Goal: Transaction & Acquisition: Download file/media

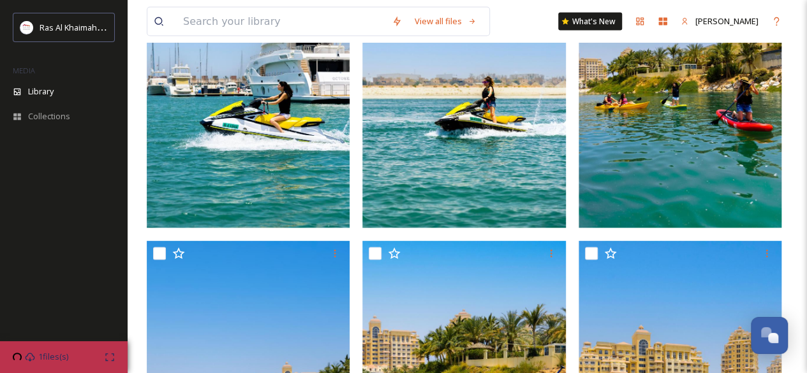
scroll to position [1199, 0]
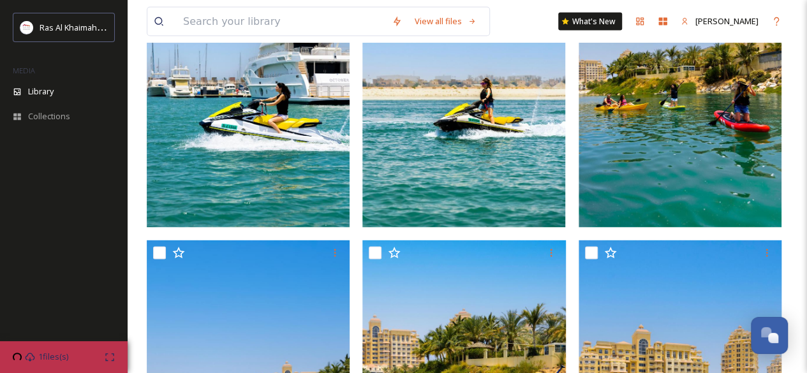
click at [306, 193] on img at bounding box center [248, 75] width 203 height 304
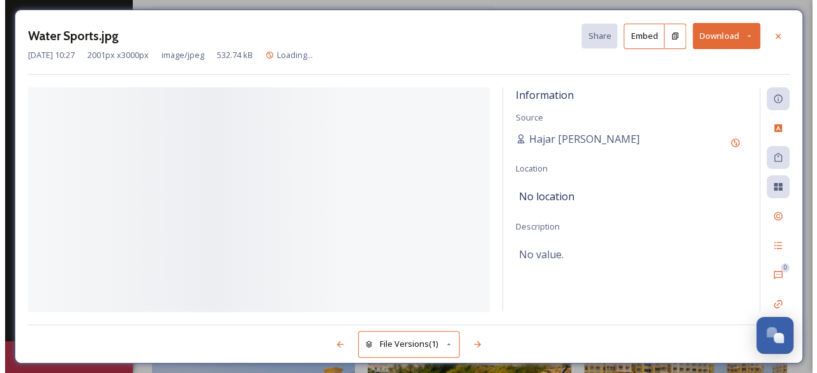
scroll to position [882, 0]
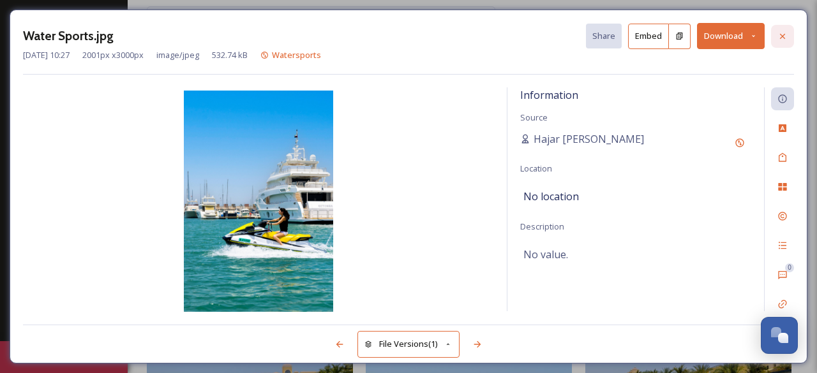
click at [786, 33] on icon at bounding box center [782, 36] width 10 height 10
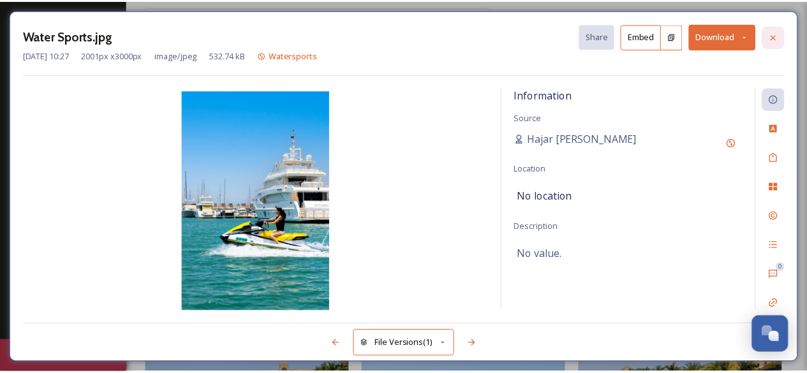
scroll to position [1199, 0]
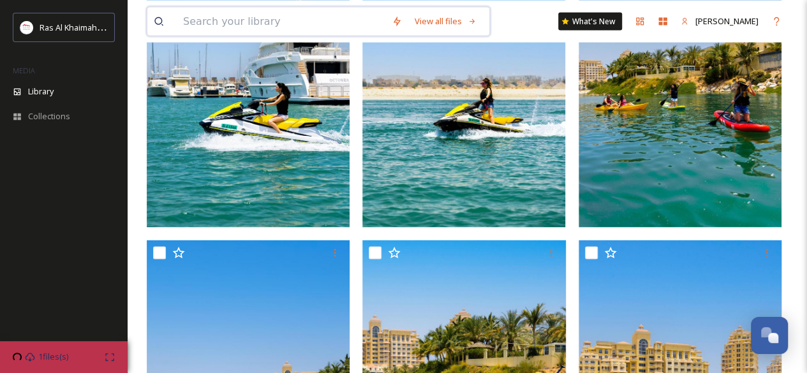
click at [245, 24] on input at bounding box center [281, 21] width 209 height 28
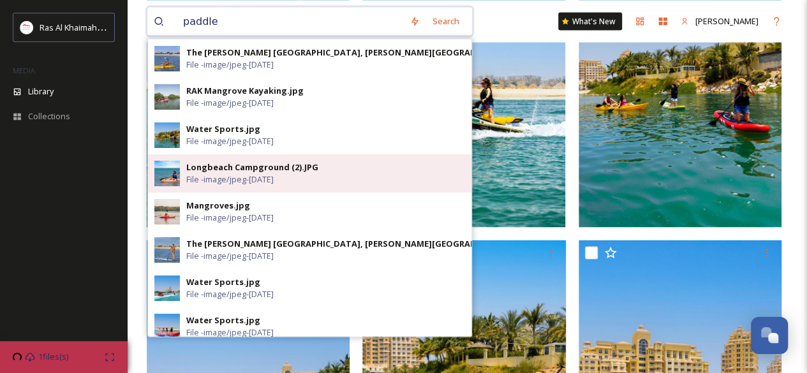
type input "paddle"
click at [229, 182] on span "File - image/jpeg - [DATE]" at bounding box center [229, 179] width 87 height 12
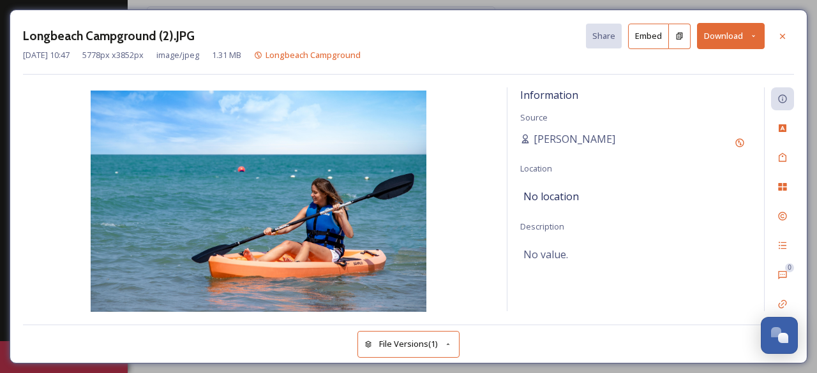
click at [719, 37] on button "Download" at bounding box center [731, 36] width 68 height 26
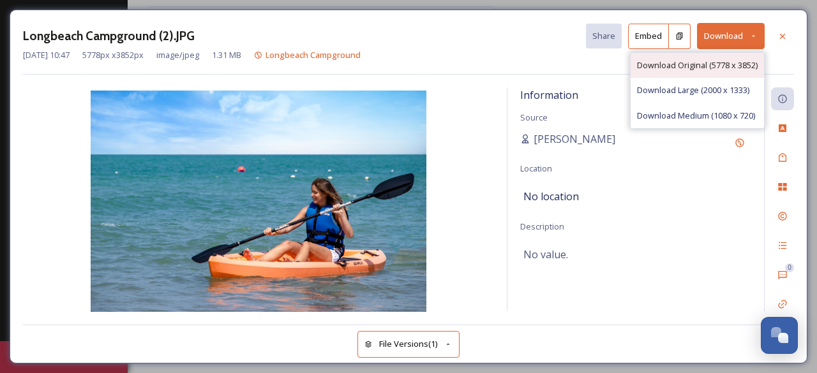
click at [710, 57] on div "Download Original (5778 x 3852)" at bounding box center [697, 65] width 133 height 25
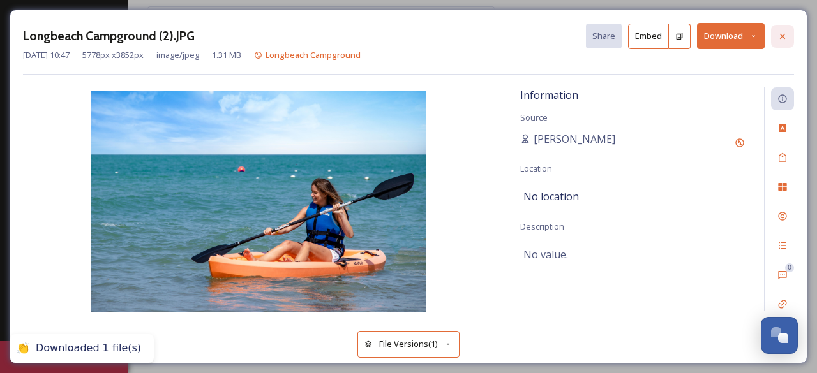
click at [786, 34] on icon at bounding box center [782, 36] width 10 height 10
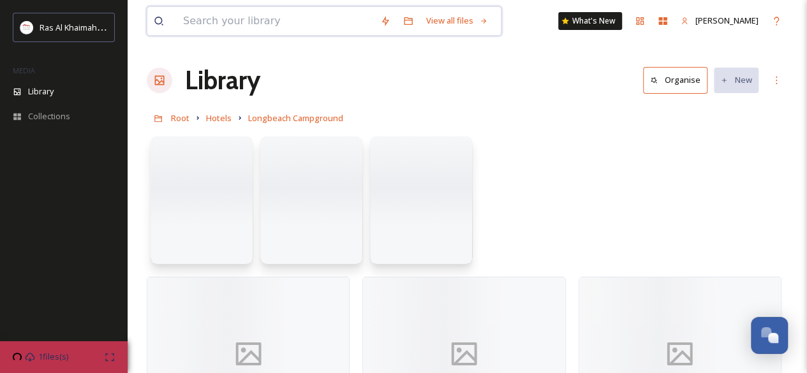
click at [324, 29] on input at bounding box center [275, 21] width 197 height 28
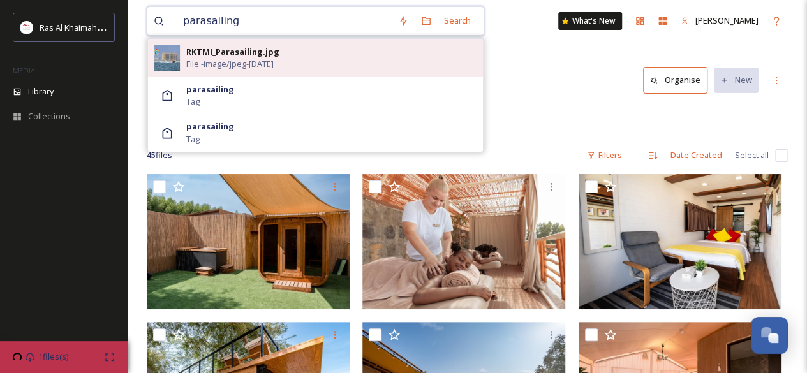
type input "parasailing"
click at [253, 63] on span "File - image/jpeg - [DATE]" at bounding box center [229, 64] width 87 height 12
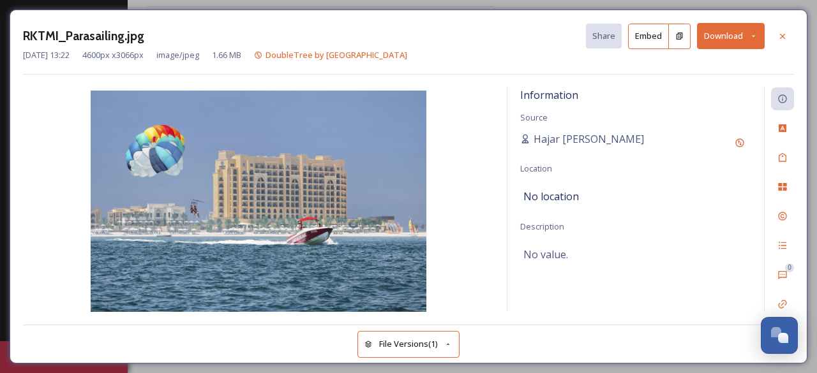
drag, startPoint x: 314, startPoint y: 172, endPoint x: 708, endPoint y: 37, distance: 416.8
click at [708, 37] on button "Download" at bounding box center [731, 36] width 68 height 26
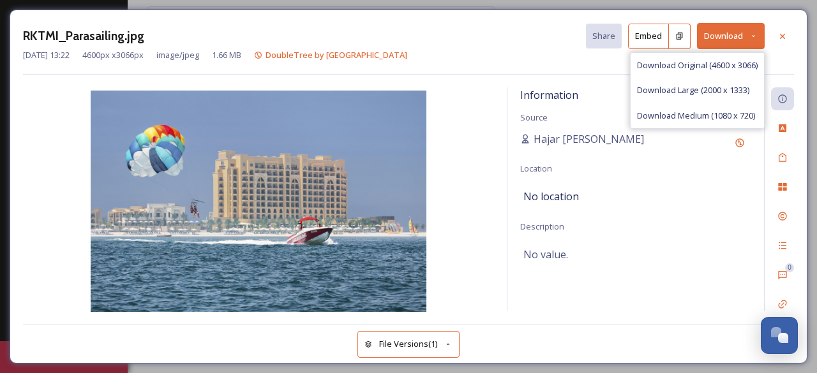
click at [708, 37] on button "Download" at bounding box center [731, 36] width 68 height 26
click at [712, 38] on button "Download" at bounding box center [731, 36] width 68 height 26
click at [707, 67] on span "Download Original (4600 x 3066)" at bounding box center [697, 65] width 121 height 12
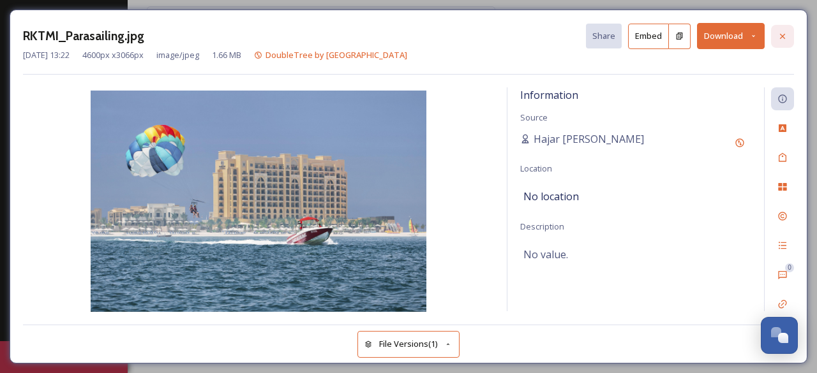
click at [781, 36] on icon at bounding box center [782, 36] width 10 height 10
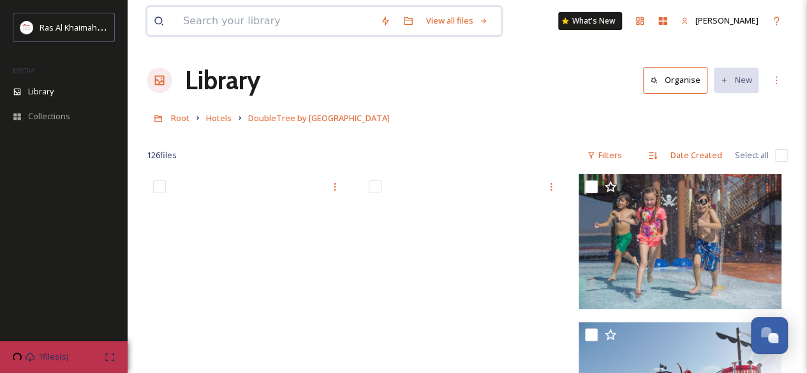
click at [248, 29] on input at bounding box center [275, 21] width 197 height 28
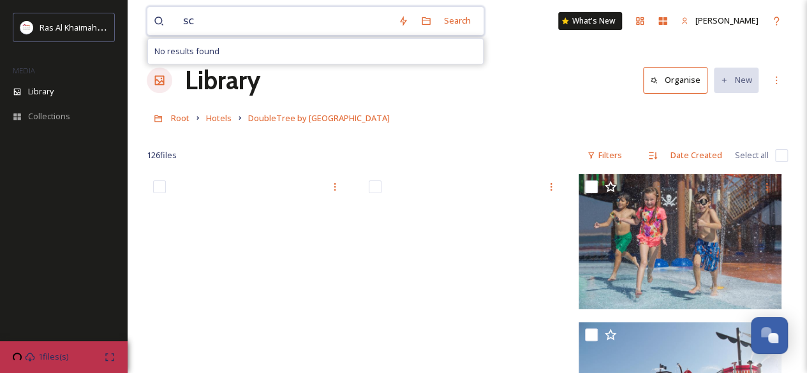
type input "s"
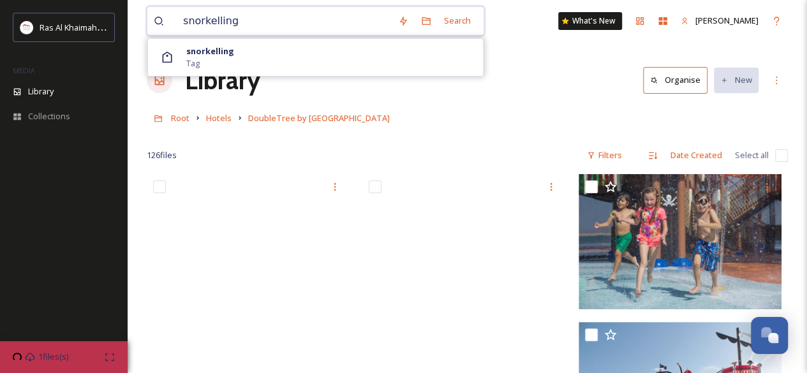
click at [218, 24] on input "snorkelling" at bounding box center [284, 21] width 215 height 28
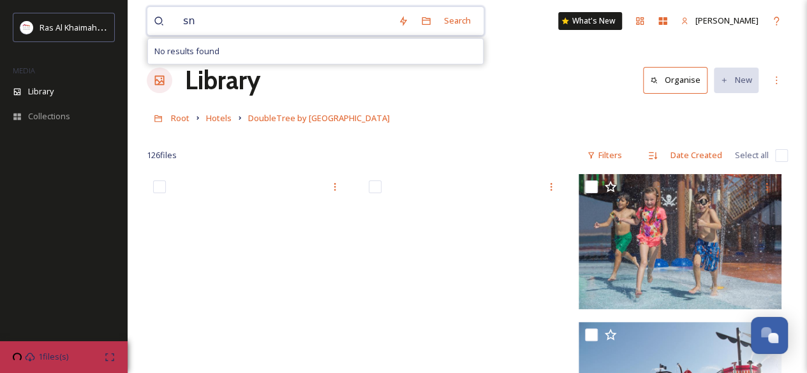
type input "s"
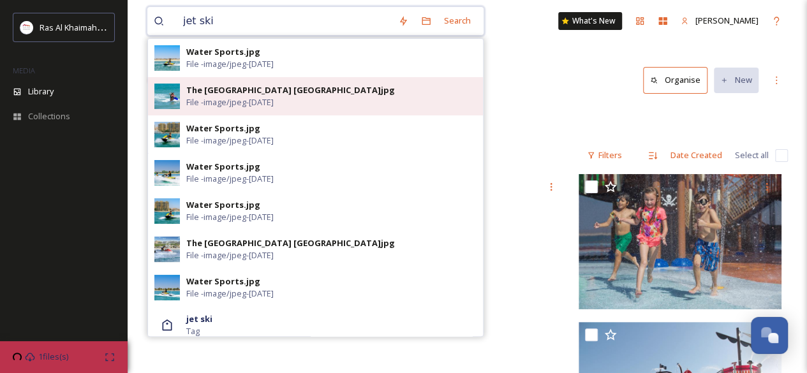
type input "jet ski"
click at [219, 85] on div "The [GEOGRAPHIC_DATA] [GEOGRAPHIC_DATA]jpg" at bounding box center [290, 90] width 209 height 12
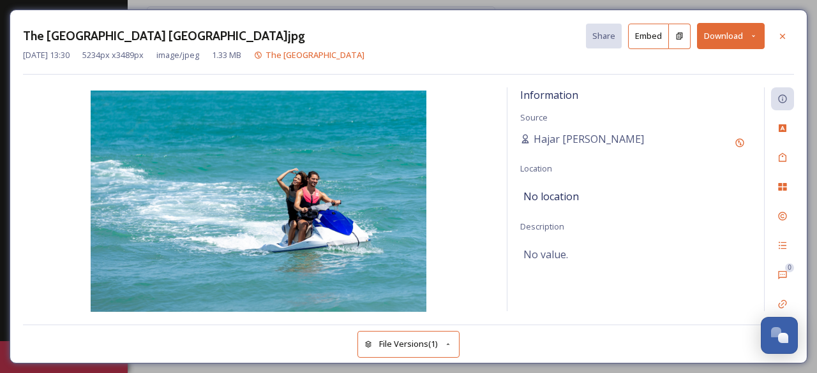
click at [719, 34] on button "Download" at bounding box center [731, 36] width 68 height 26
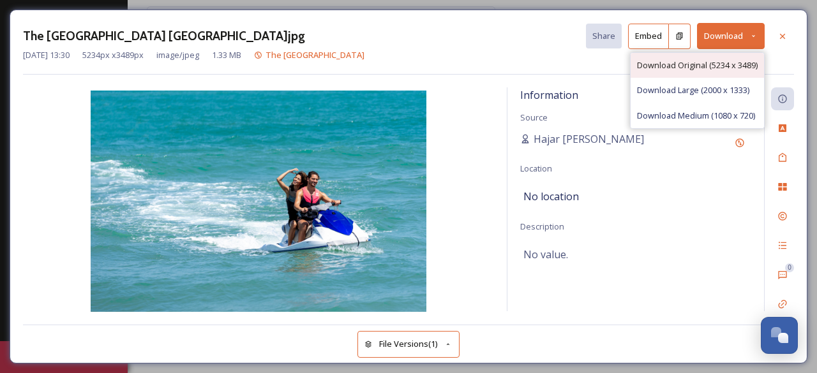
click at [708, 57] on div "Download Original (5234 x 3489)" at bounding box center [697, 65] width 133 height 25
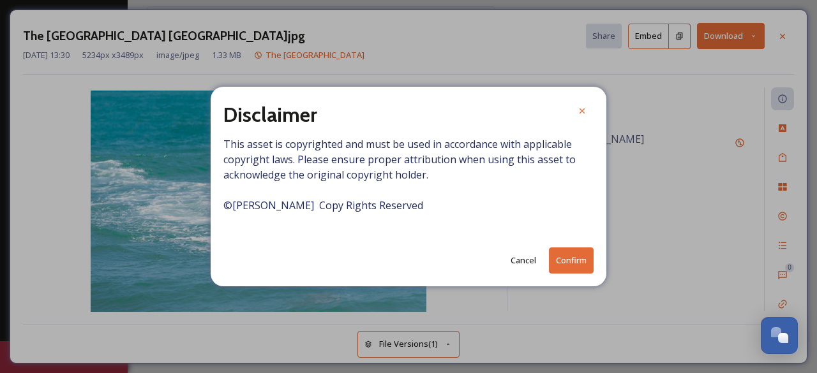
click at [557, 257] on button "Confirm" at bounding box center [571, 261] width 45 height 26
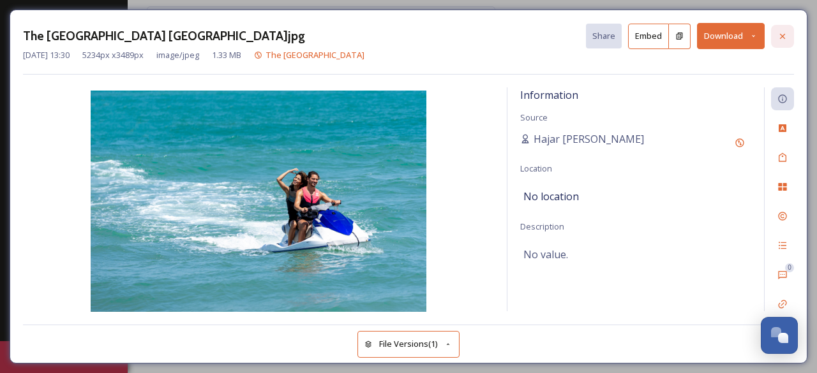
click at [780, 33] on icon at bounding box center [782, 36] width 10 height 10
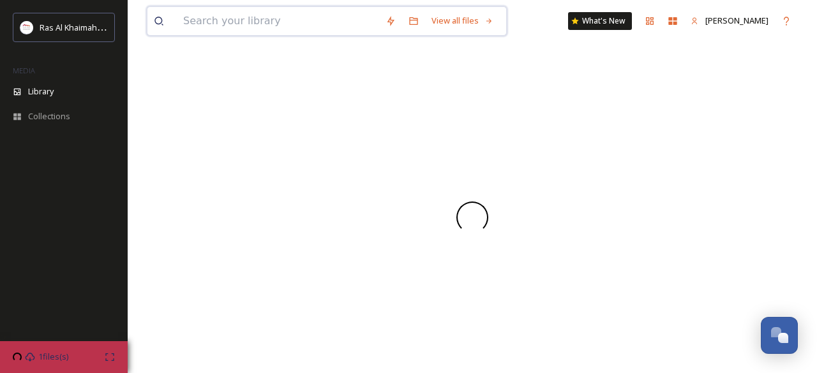
click at [290, 24] on input at bounding box center [278, 21] width 202 height 28
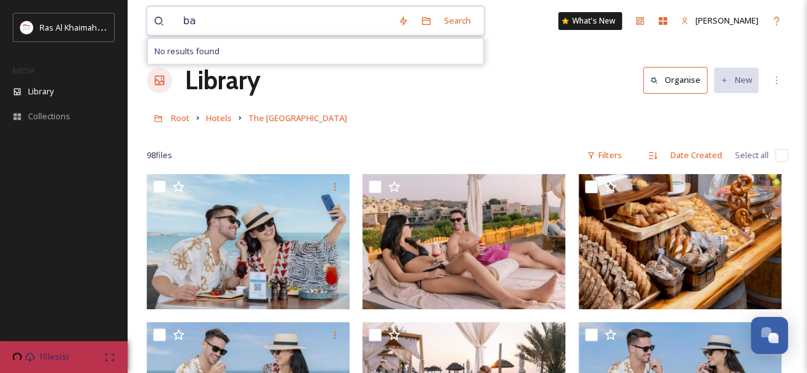
type input "b"
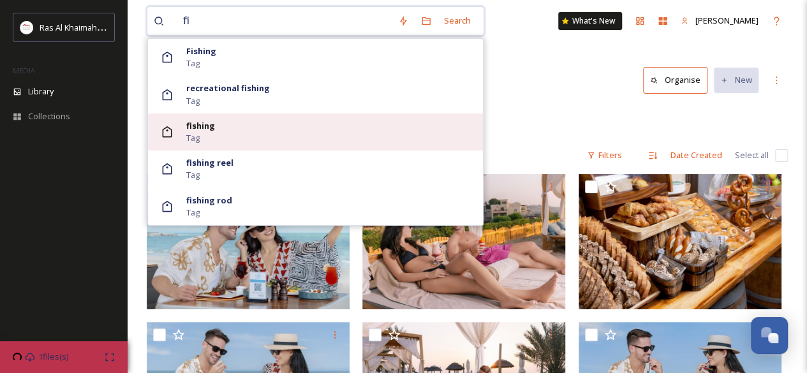
type input "f"
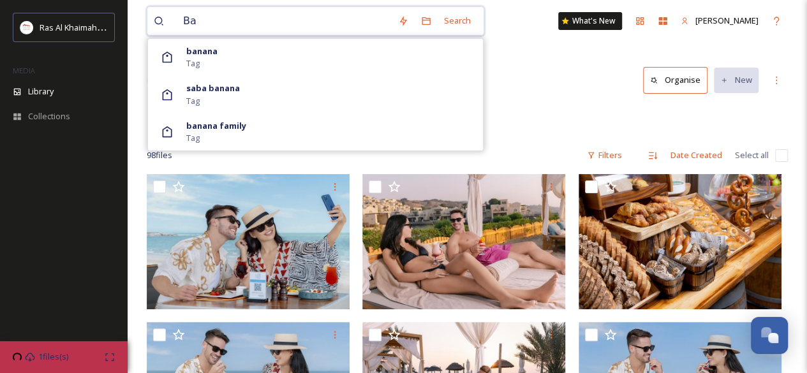
type input "B"
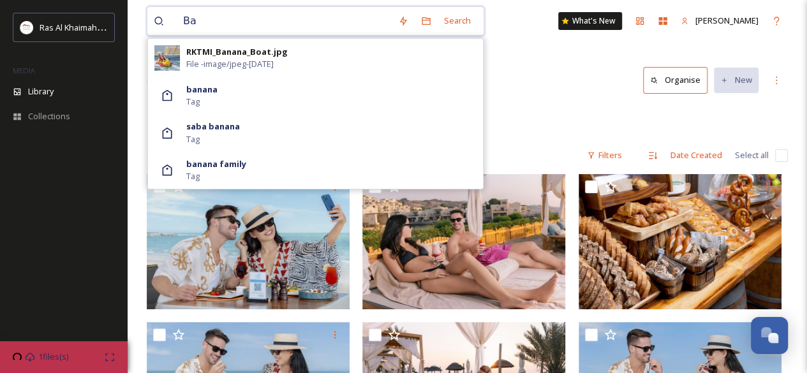
type input "B"
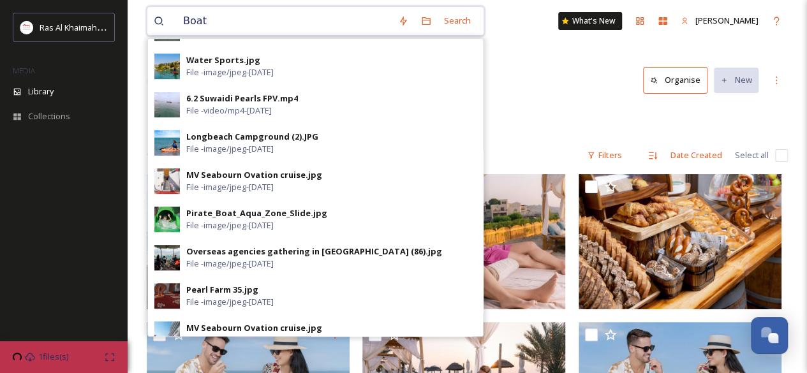
scroll to position [371, 0]
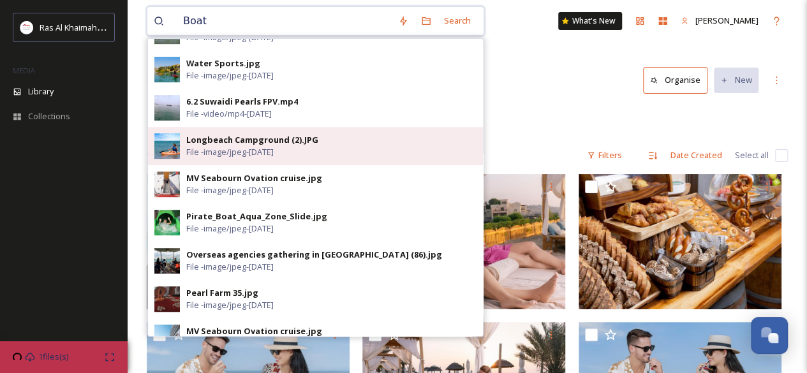
type input "Boat"
click at [246, 154] on span "File - image/jpeg - [DATE]" at bounding box center [229, 152] width 87 height 12
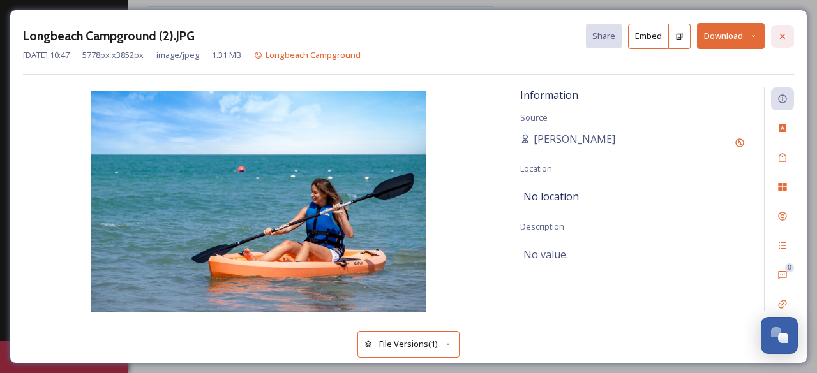
click at [781, 34] on icon at bounding box center [782, 35] width 5 height 5
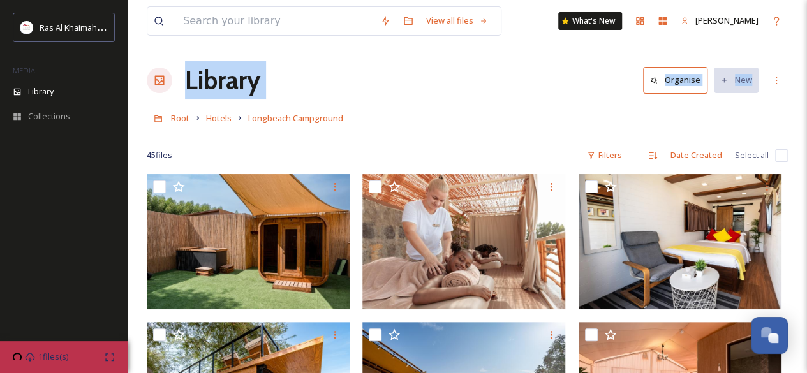
drag, startPoint x: 807, startPoint y: 44, endPoint x: 813, endPoint y: 83, distance: 39.5
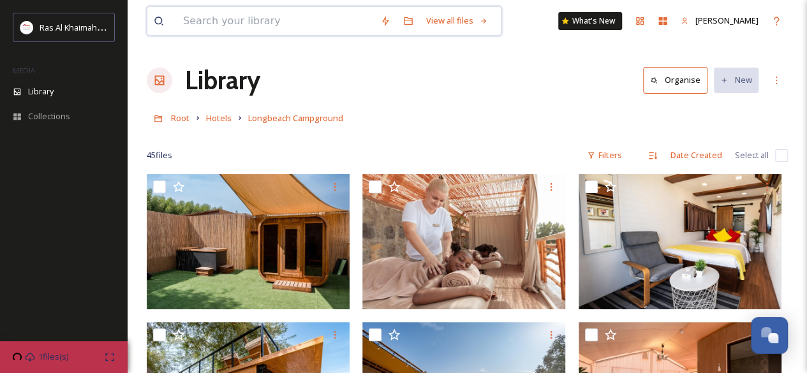
click at [251, 23] on input at bounding box center [275, 21] width 197 height 28
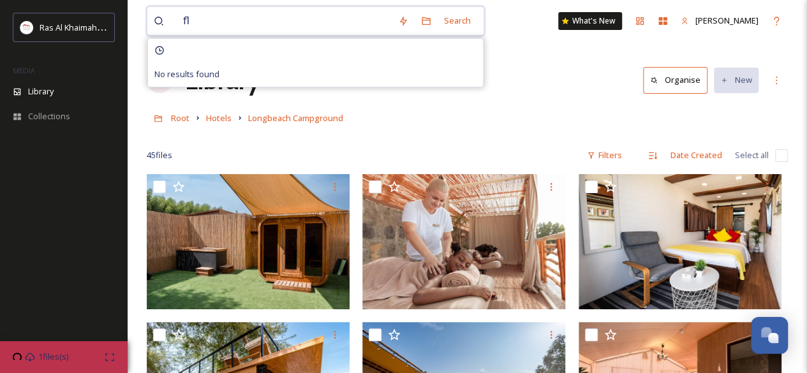
type input "f"
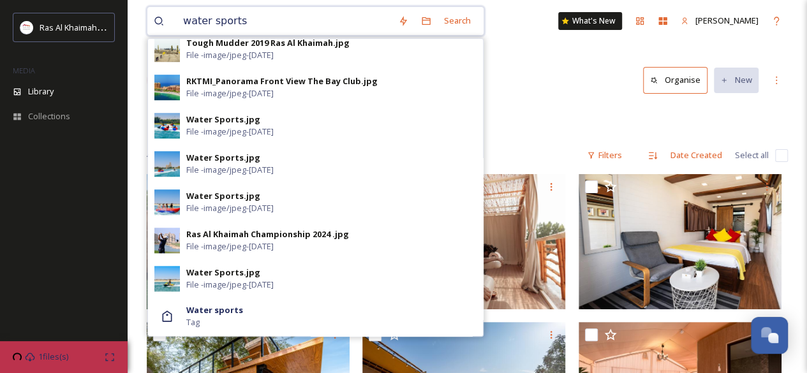
scroll to position [535, 0]
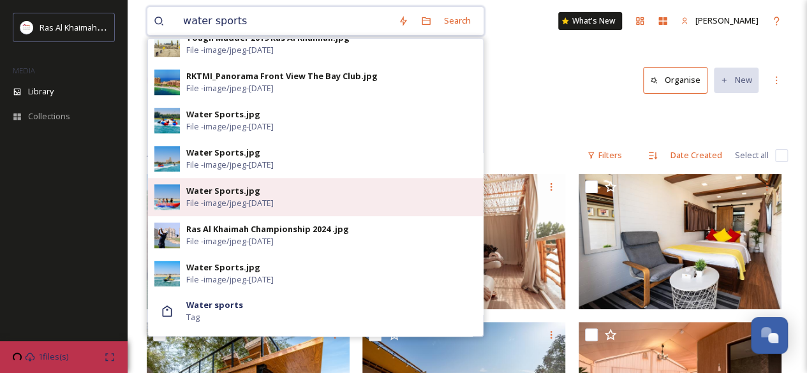
type input "water sports"
click at [186, 198] on span "File - image/jpeg - [DATE]" at bounding box center [229, 203] width 87 height 12
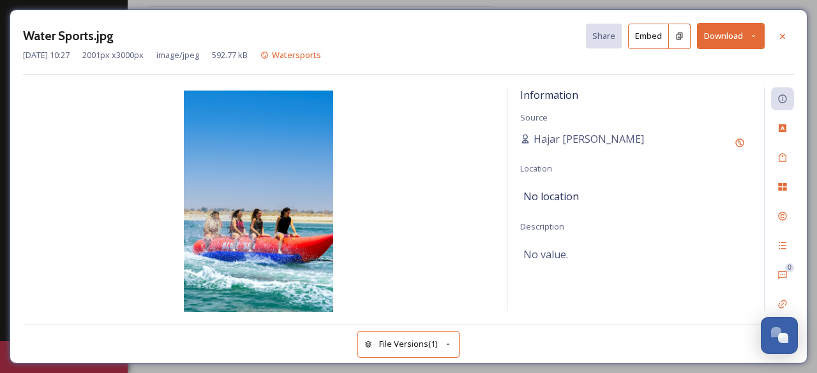
click at [728, 41] on button "Download" at bounding box center [731, 36] width 68 height 26
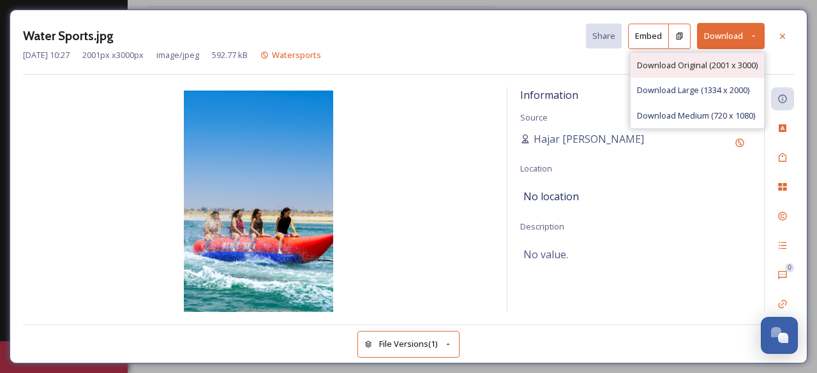
click at [694, 66] on span "Download Original (2001 x 3000)" at bounding box center [697, 65] width 121 height 12
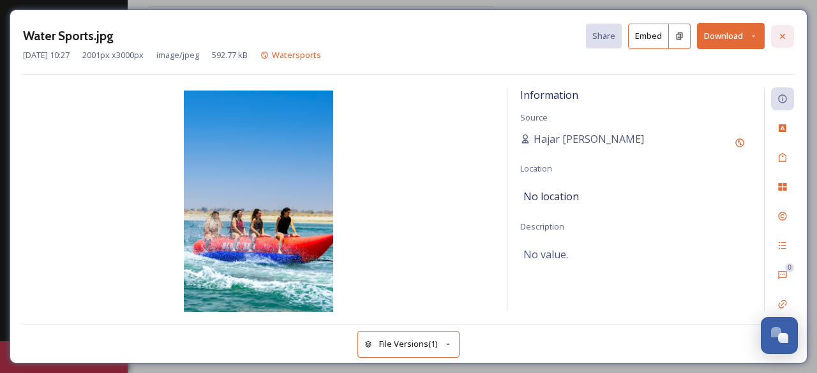
click at [780, 38] on icon at bounding box center [782, 35] width 5 height 5
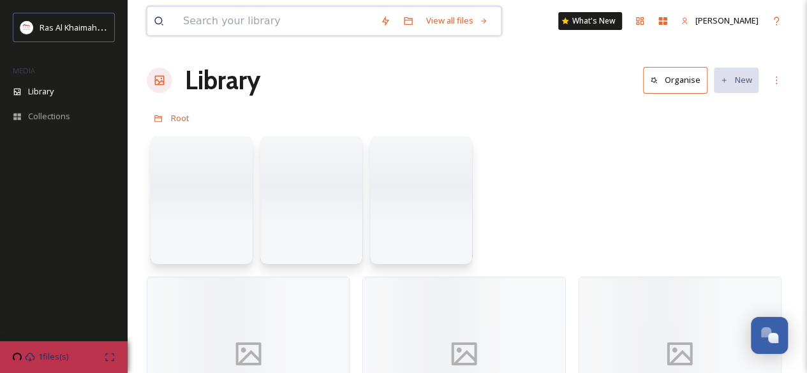
click at [254, 22] on input at bounding box center [275, 21] width 197 height 28
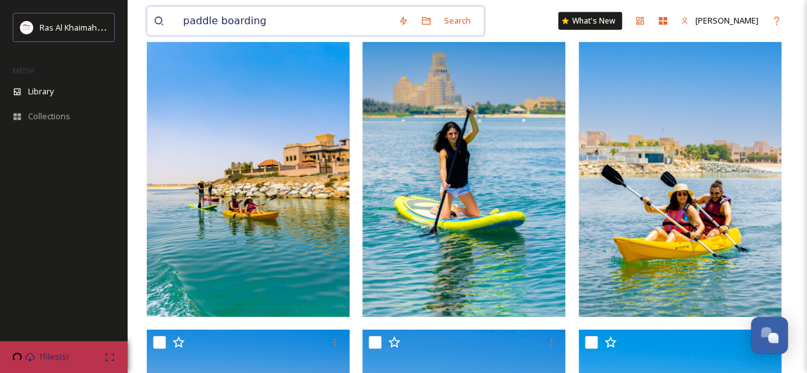
scroll to position [1890, 0]
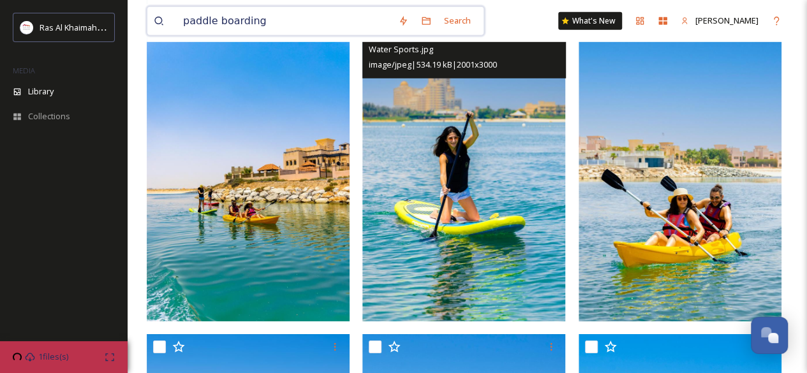
type input "paddle boarding"
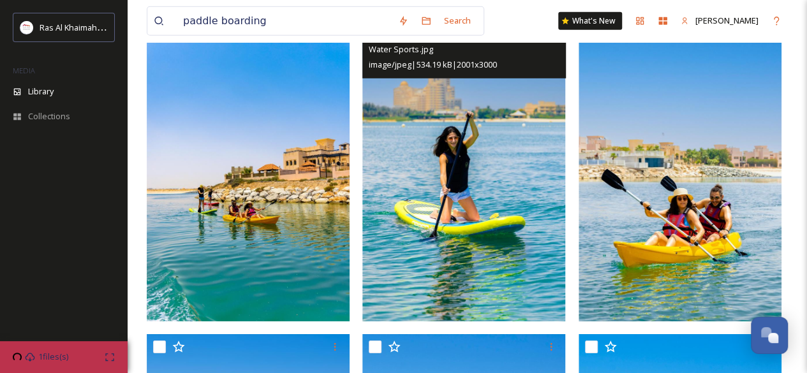
click at [520, 266] on img at bounding box center [464, 169] width 203 height 304
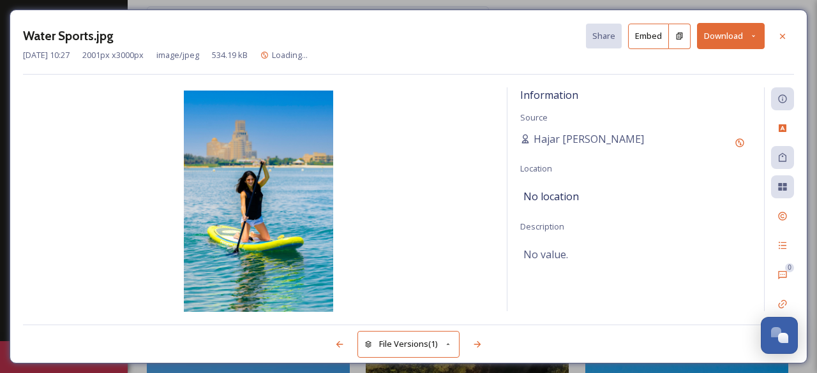
click at [712, 39] on button "Download" at bounding box center [731, 36] width 68 height 26
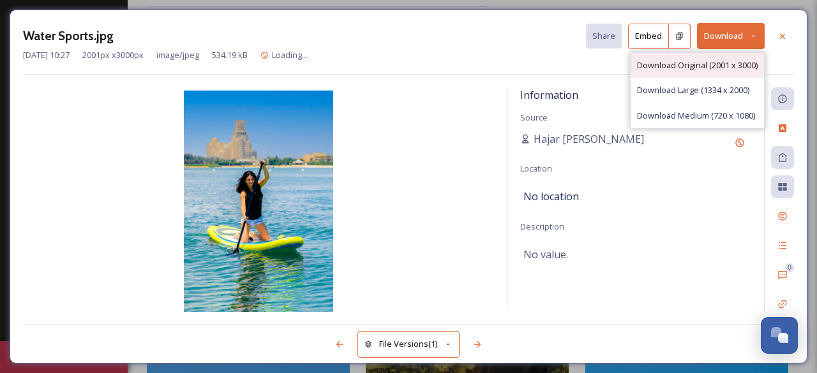
click at [669, 69] on span "Download Original (2001 x 3000)" at bounding box center [697, 65] width 121 height 12
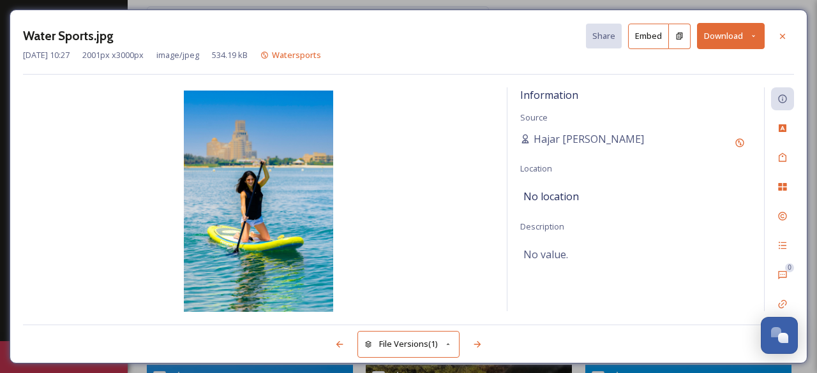
click at [721, 44] on button "Download" at bounding box center [731, 36] width 68 height 26
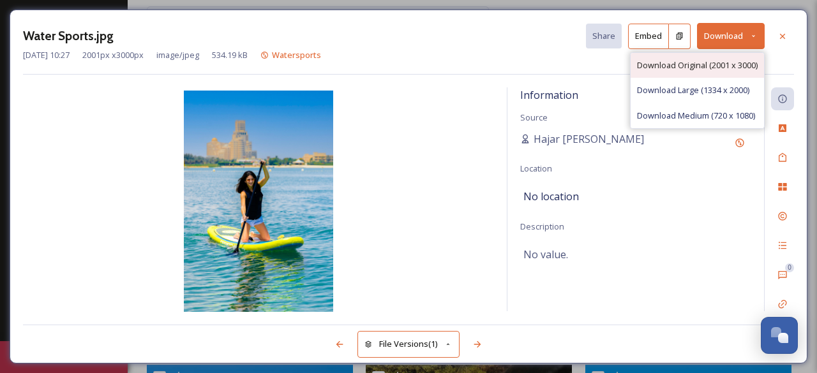
click at [707, 59] on span "Download Original (2001 x 3000)" at bounding box center [697, 65] width 121 height 12
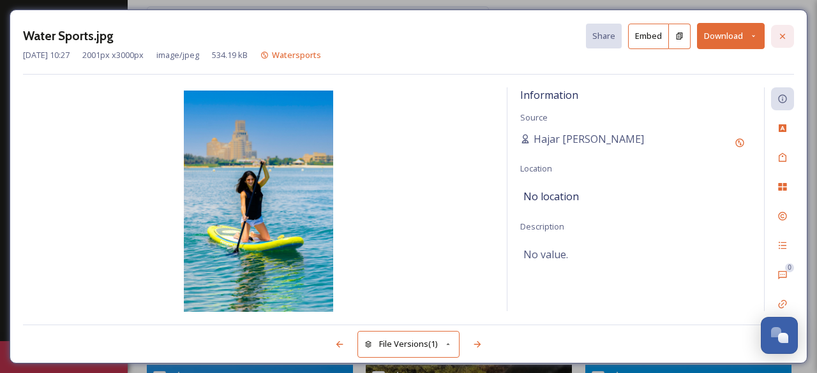
click at [784, 35] on icon at bounding box center [782, 36] width 10 height 10
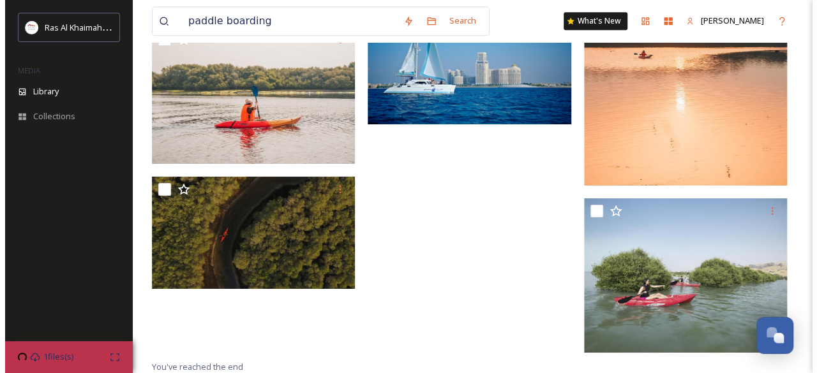
scroll to position [3155, 0]
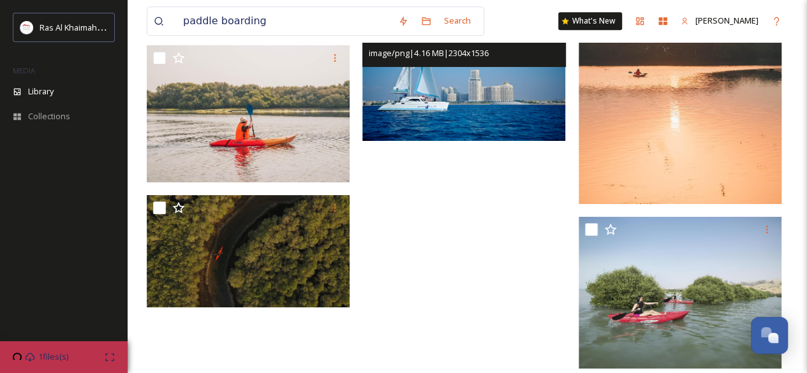
click at [547, 123] on img at bounding box center [464, 73] width 203 height 135
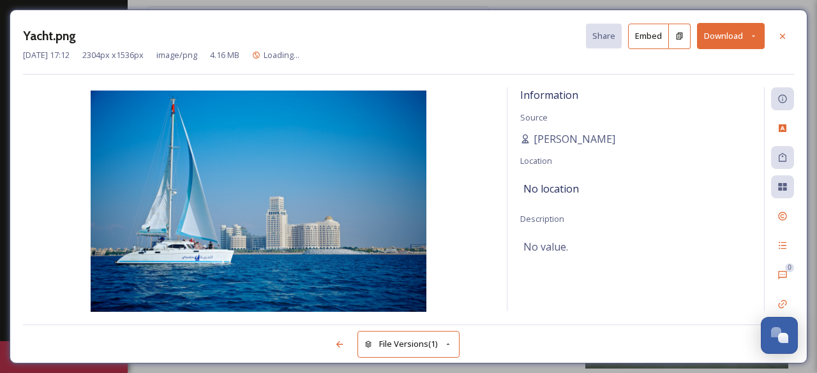
click at [710, 44] on button "Download" at bounding box center [731, 36] width 68 height 26
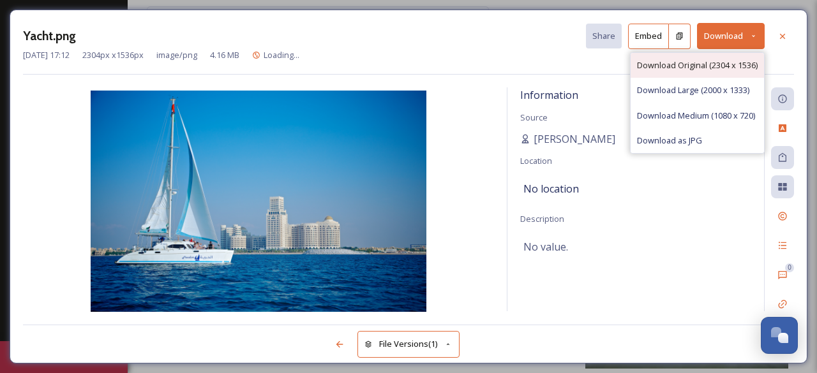
click at [685, 63] on span "Download Original (2304 x 1536)" at bounding box center [697, 65] width 121 height 12
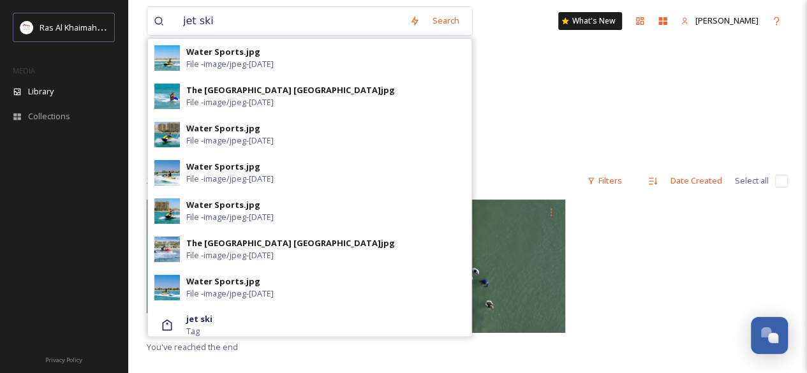
scroll to position [45, 0]
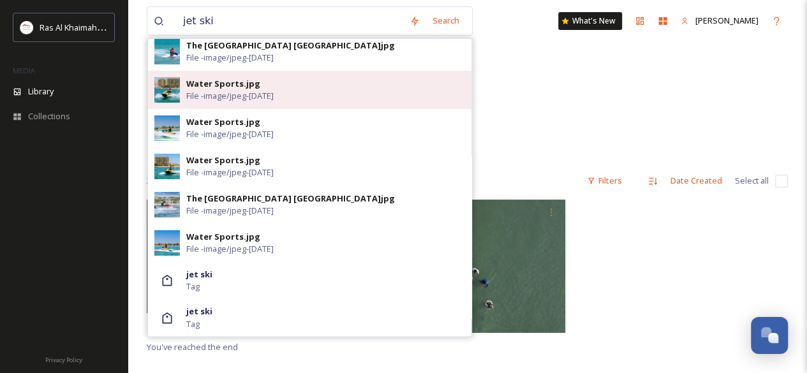
type input "jet ski"
click at [214, 103] on div "Water Sports.jpg File - image/jpeg - Jun 08 2023" at bounding box center [310, 90] width 324 height 38
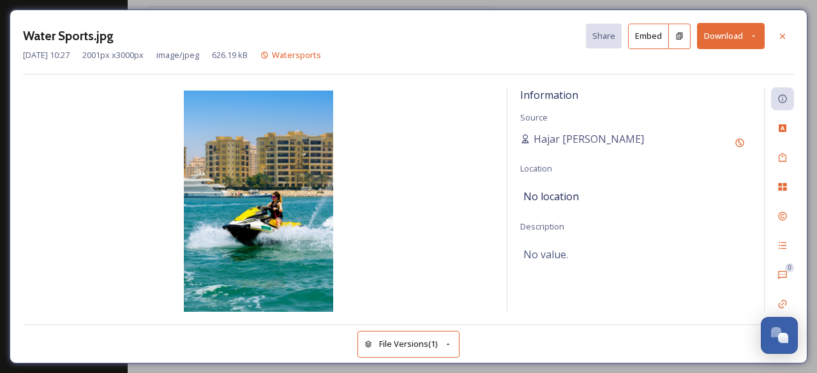
click at [715, 48] on button "Download" at bounding box center [731, 36] width 68 height 26
